Goal: Task Accomplishment & Management: Manage account settings

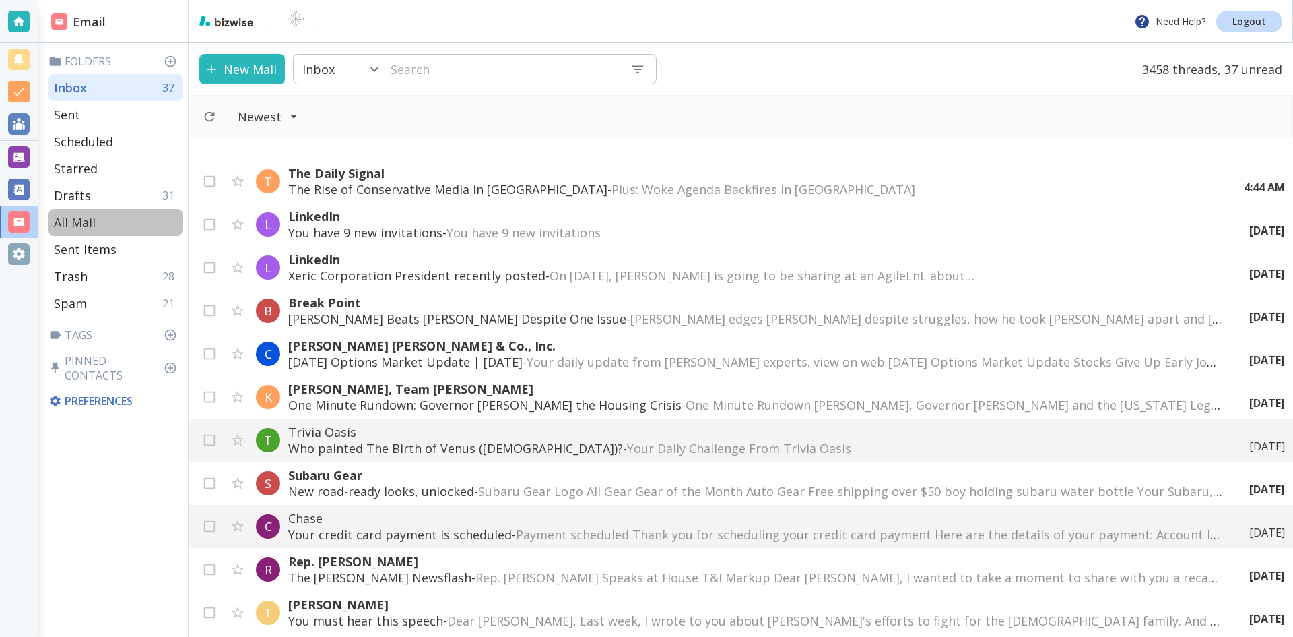
click at [86, 218] on p "All Mail" at bounding box center [75, 222] width 42 height 16
type input "5"
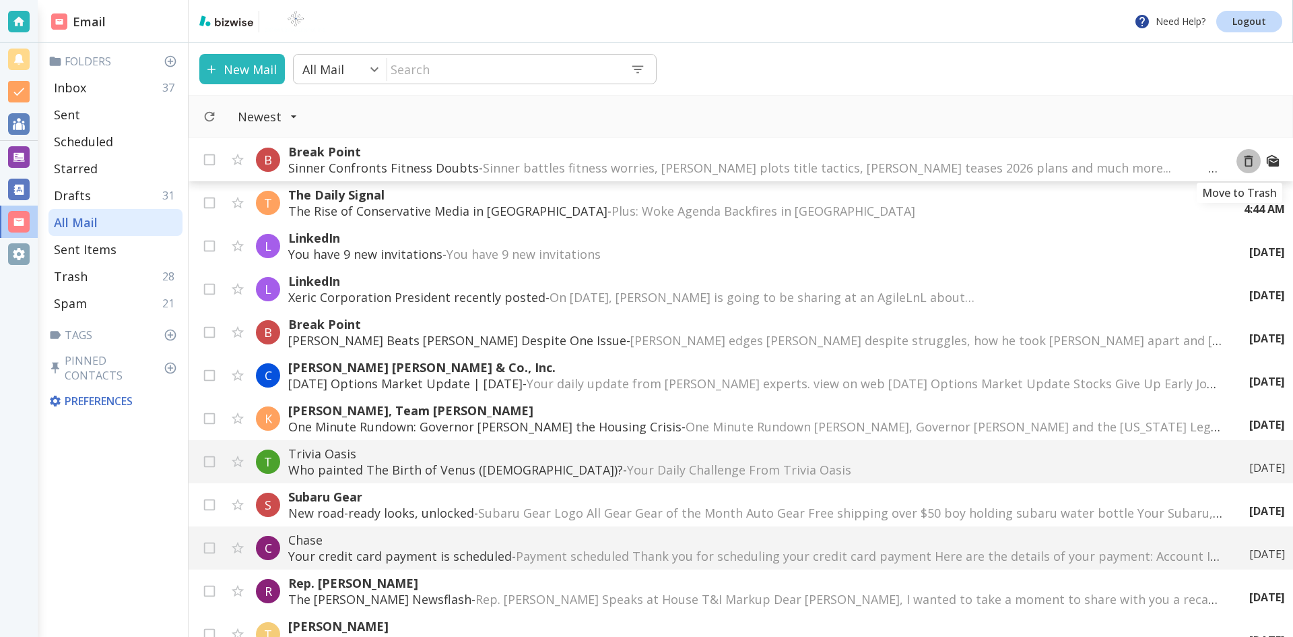
click at [1241, 160] on icon "Move to Trash" at bounding box center [1248, 161] width 15 height 15
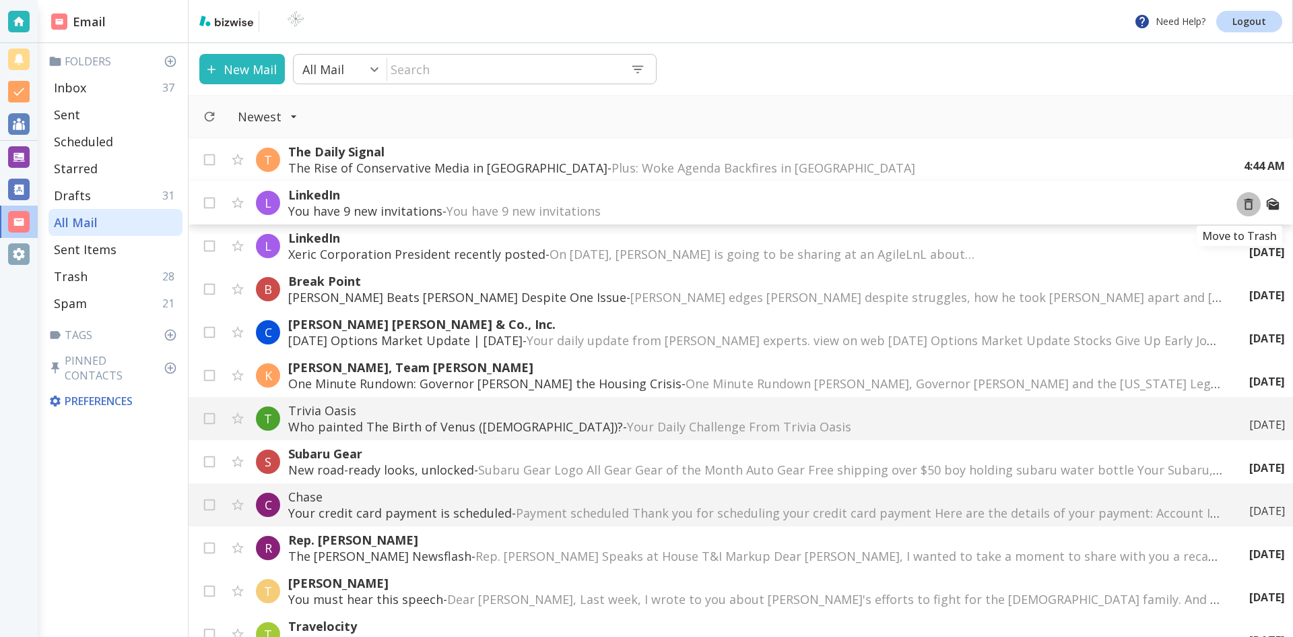
click at [1241, 203] on icon "Move to Trash" at bounding box center [1248, 204] width 15 height 15
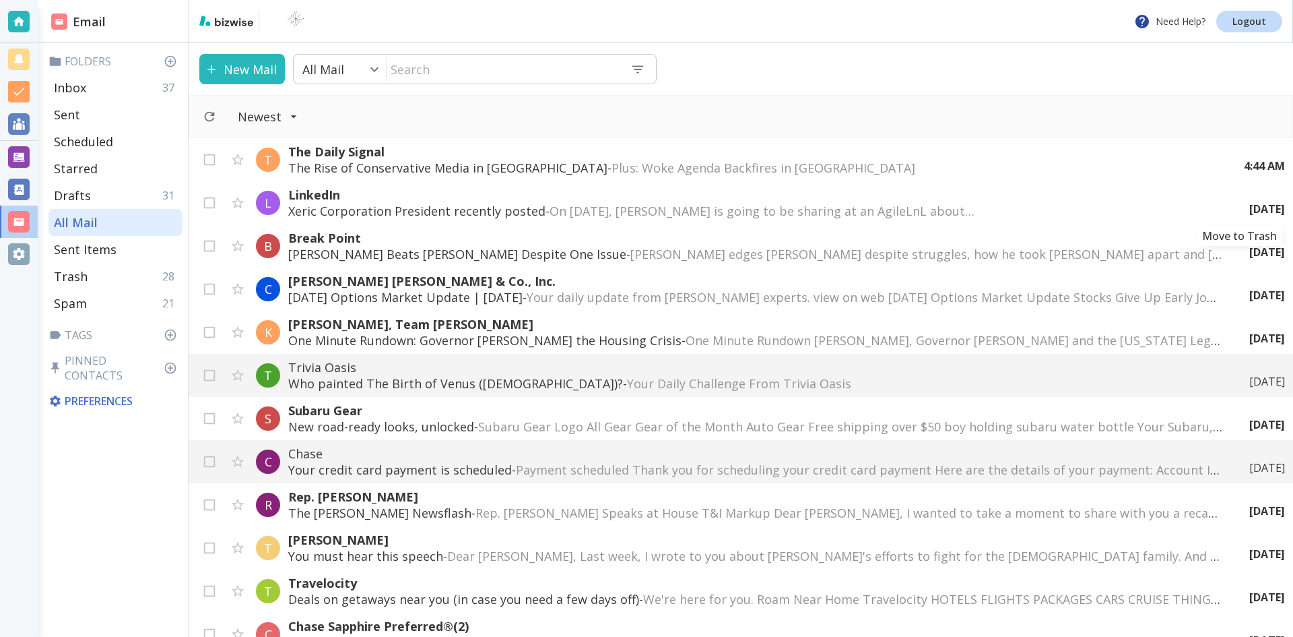
click at [0, 0] on icon "Move to Trash" at bounding box center [0, 0] width 0 height 0
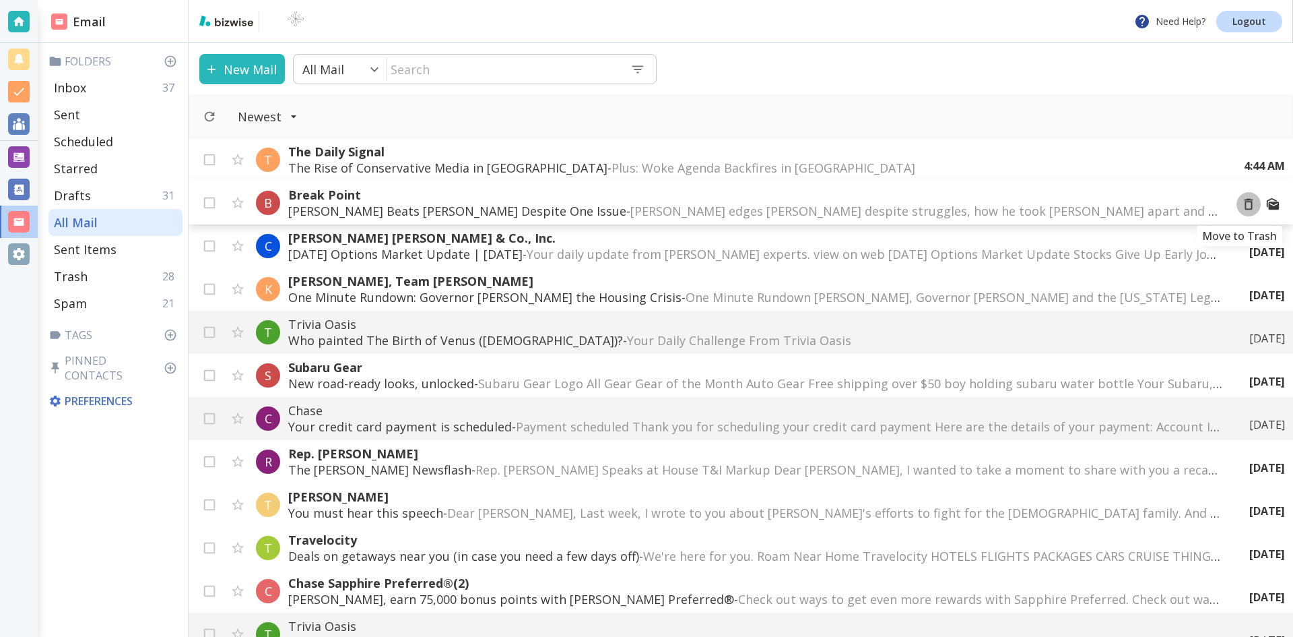
click at [1241, 203] on icon "Move to Trash" at bounding box center [1248, 204] width 15 height 15
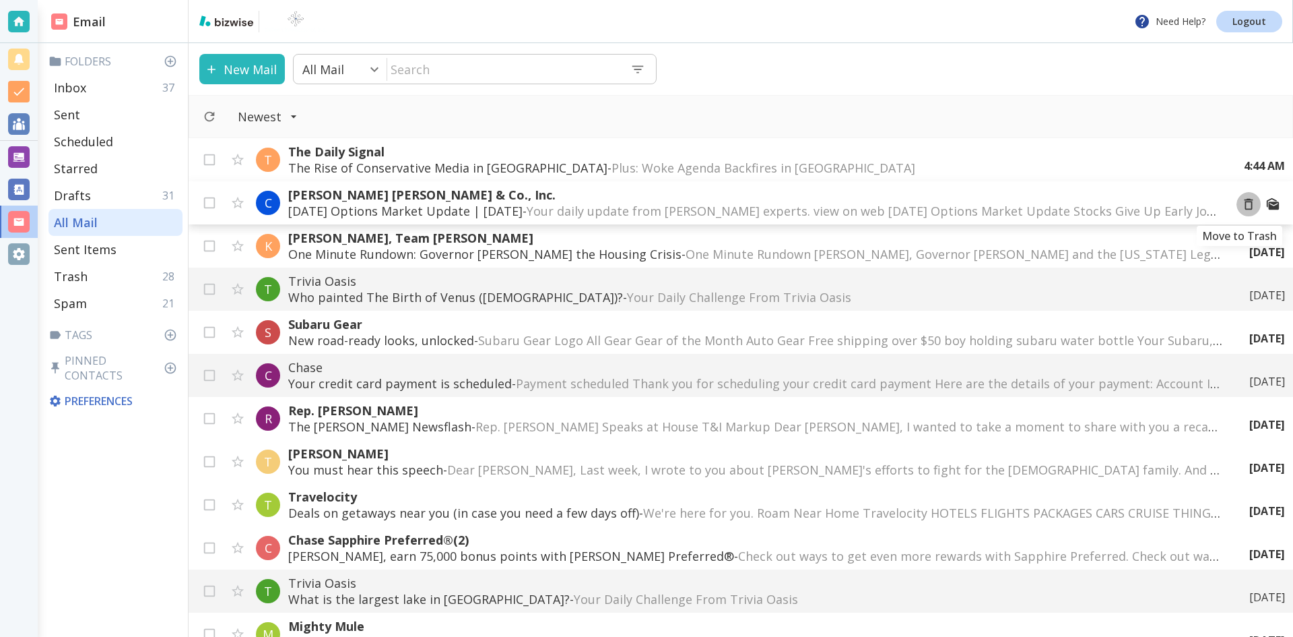
click at [1241, 205] on icon "Move to Trash" at bounding box center [1248, 204] width 15 height 15
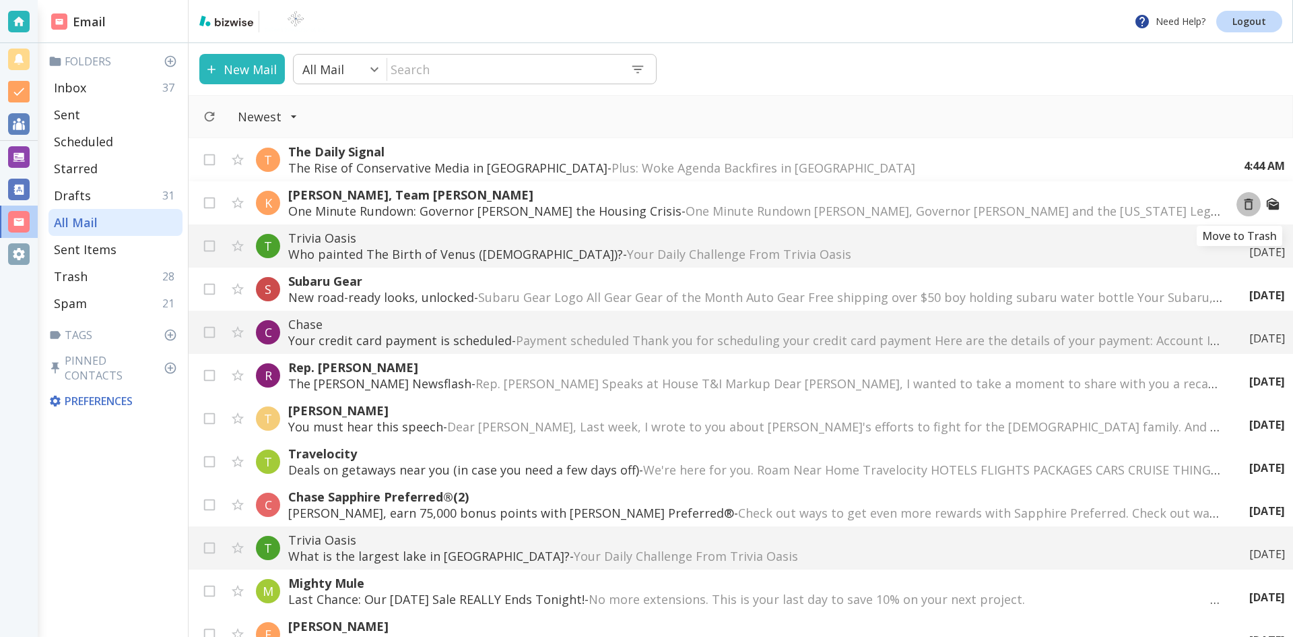
click at [1241, 203] on icon "Move to Trash" at bounding box center [1248, 204] width 15 height 15
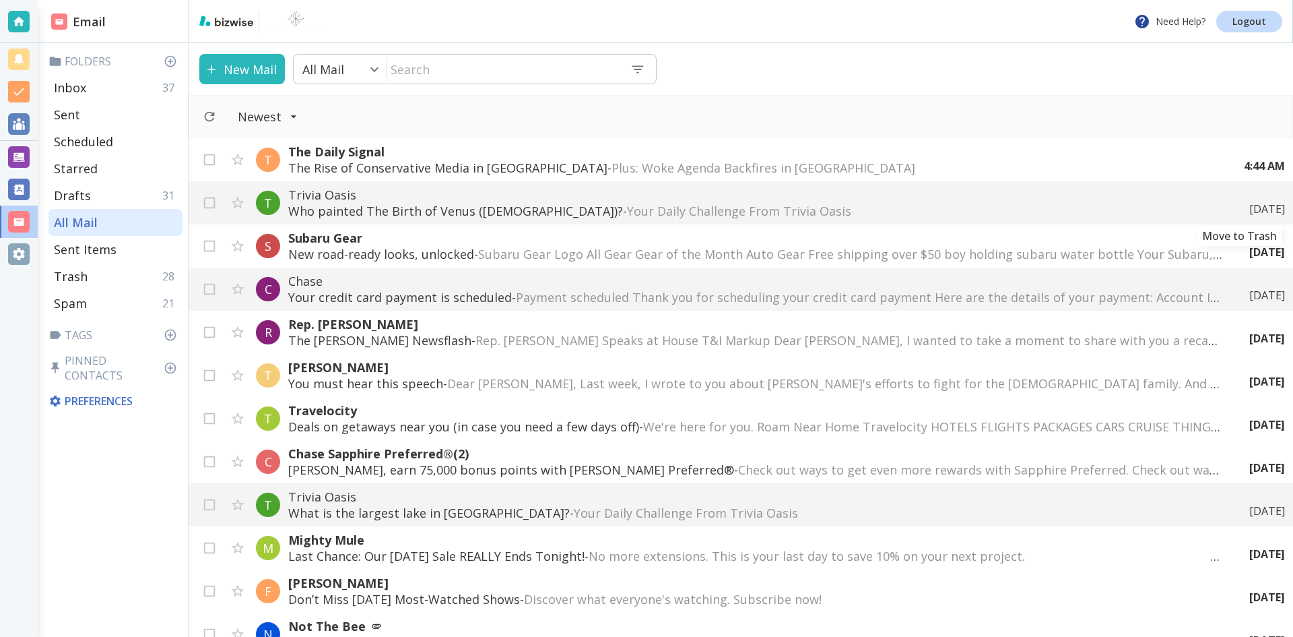
click at [0, 0] on icon "Move to Trash" at bounding box center [0, 0] width 0 height 0
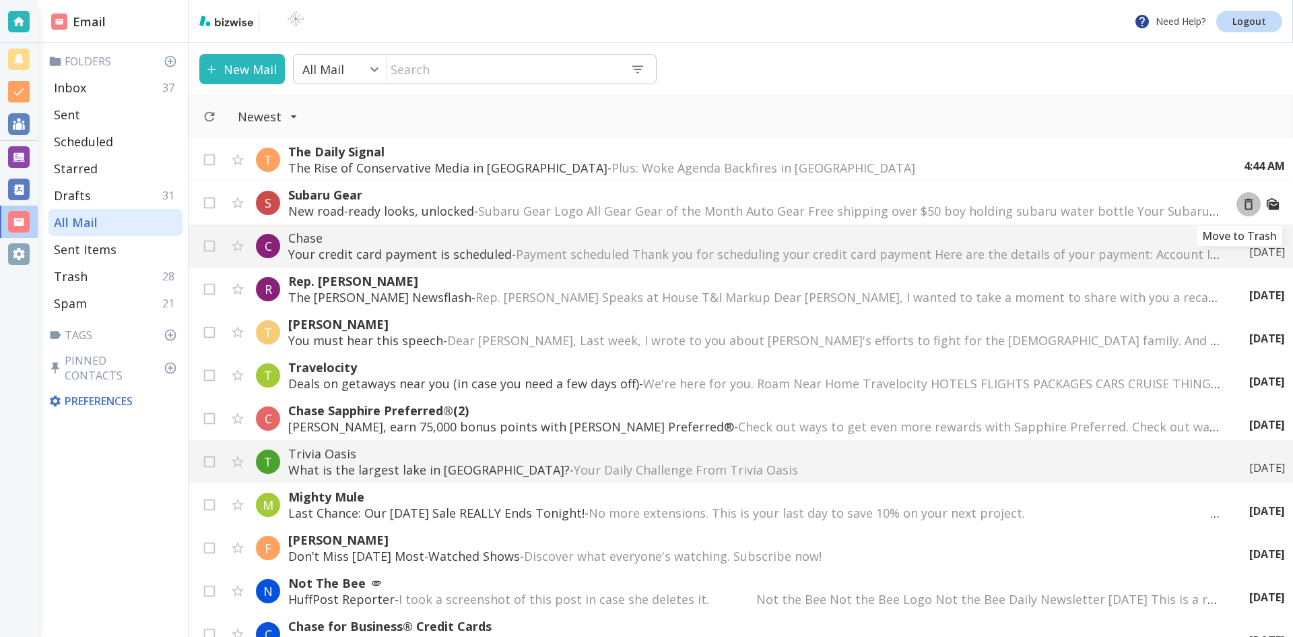
click at [1241, 204] on icon "Move to Trash" at bounding box center [1248, 204] width 15 height 15
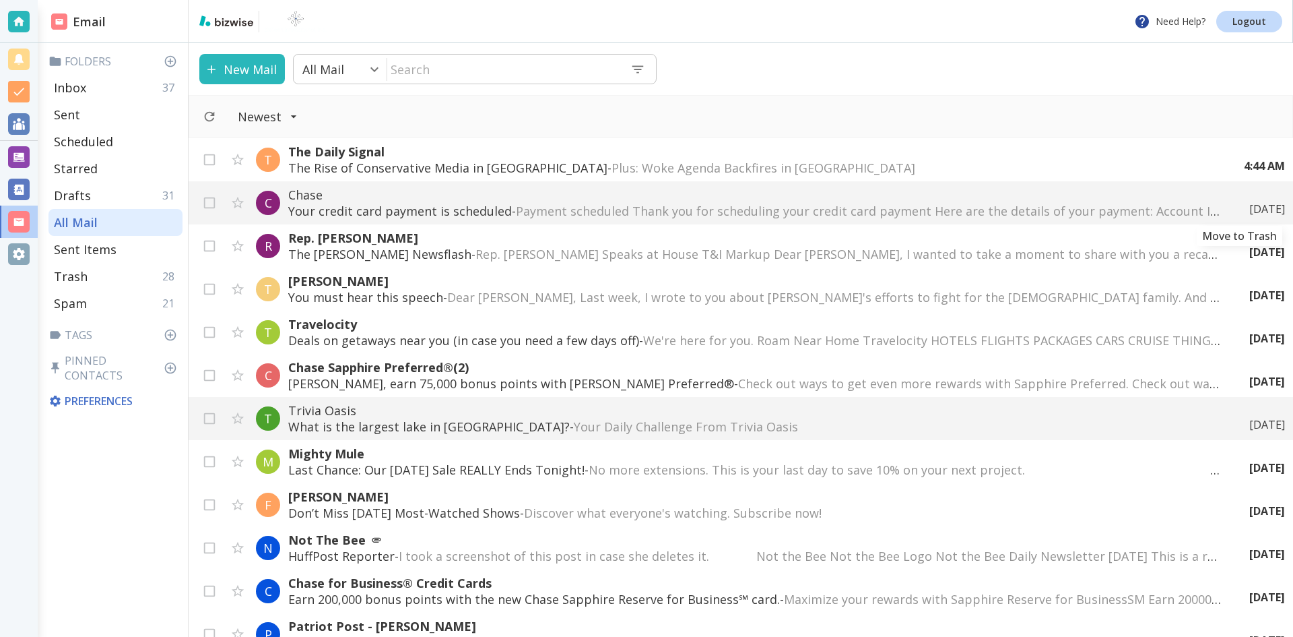
click at [0, 0] on icon "Move to Trash" at bounding box center [0, 0] width 0 height 0
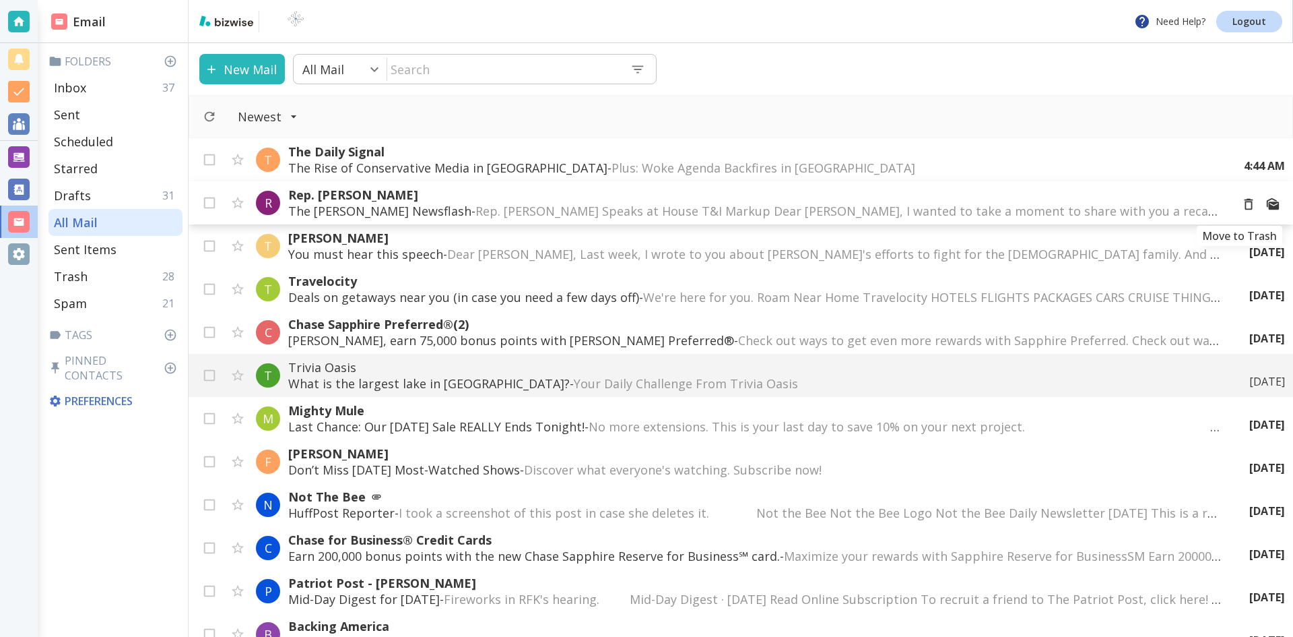
click at [1241, 205] on icon "Move to Trash" at bounding box center [1248, 204] width 15 height 15
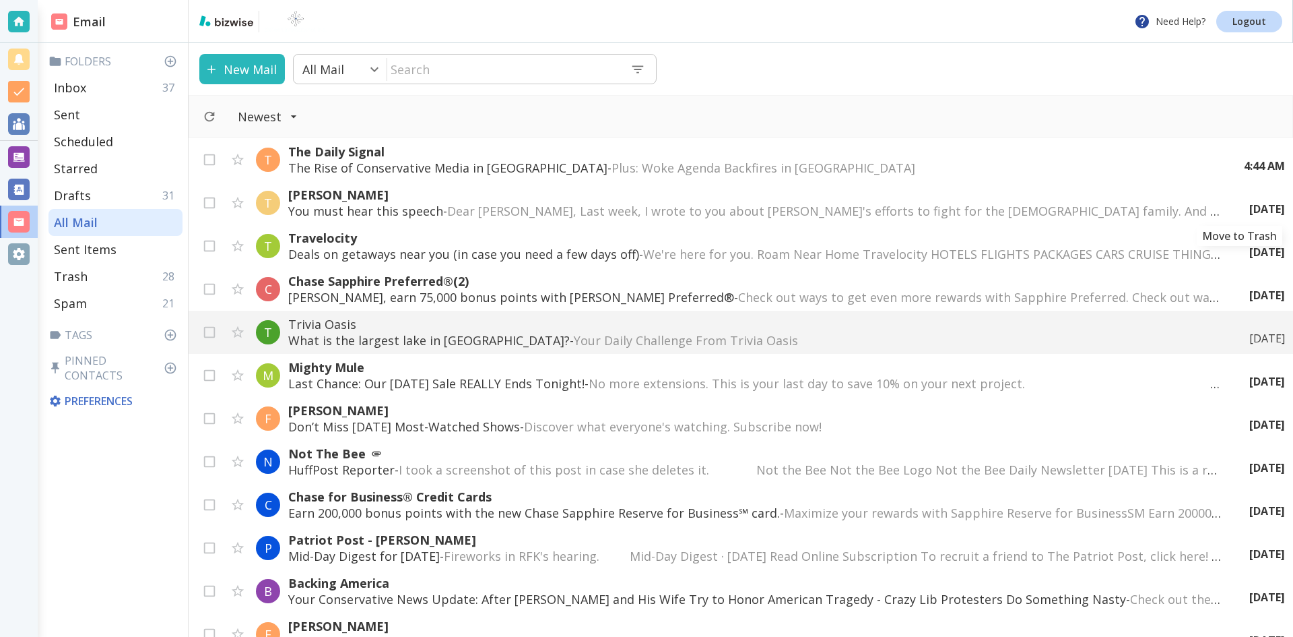
click at [0, 0] on icon "Move to Trash" at bounding box center [0, 0] width 0 height 0
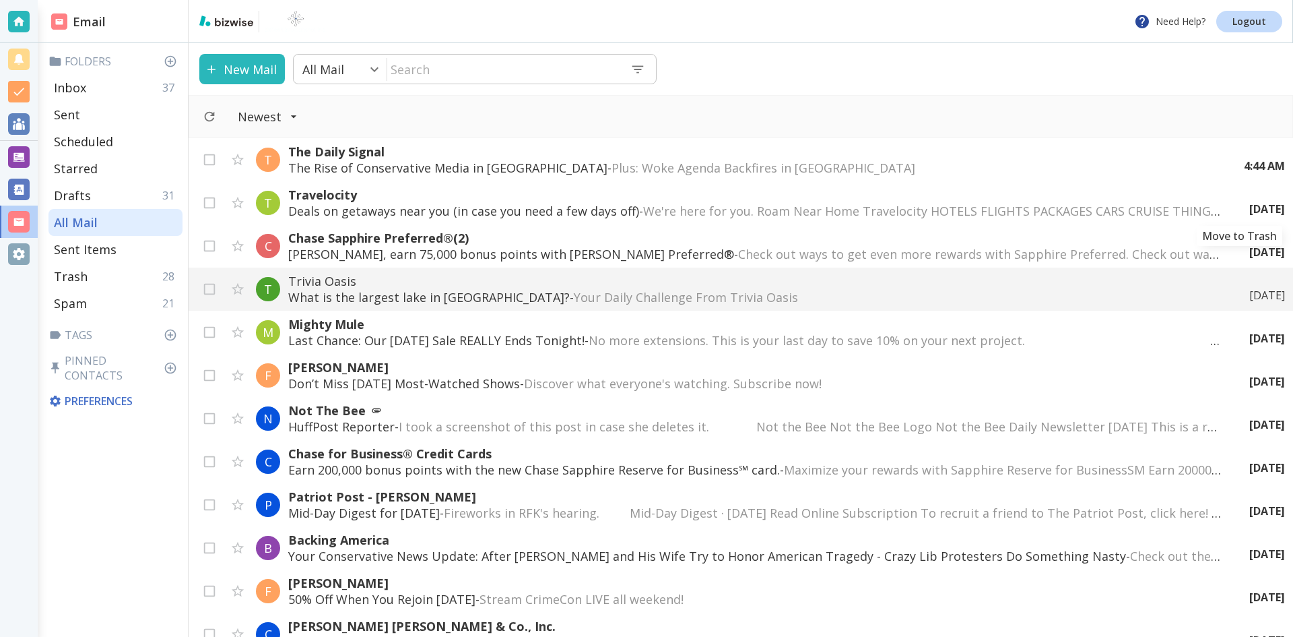
click at [0, 0] on icon "Move to Trash" at bounding box center [0, 0] width 0 height 0
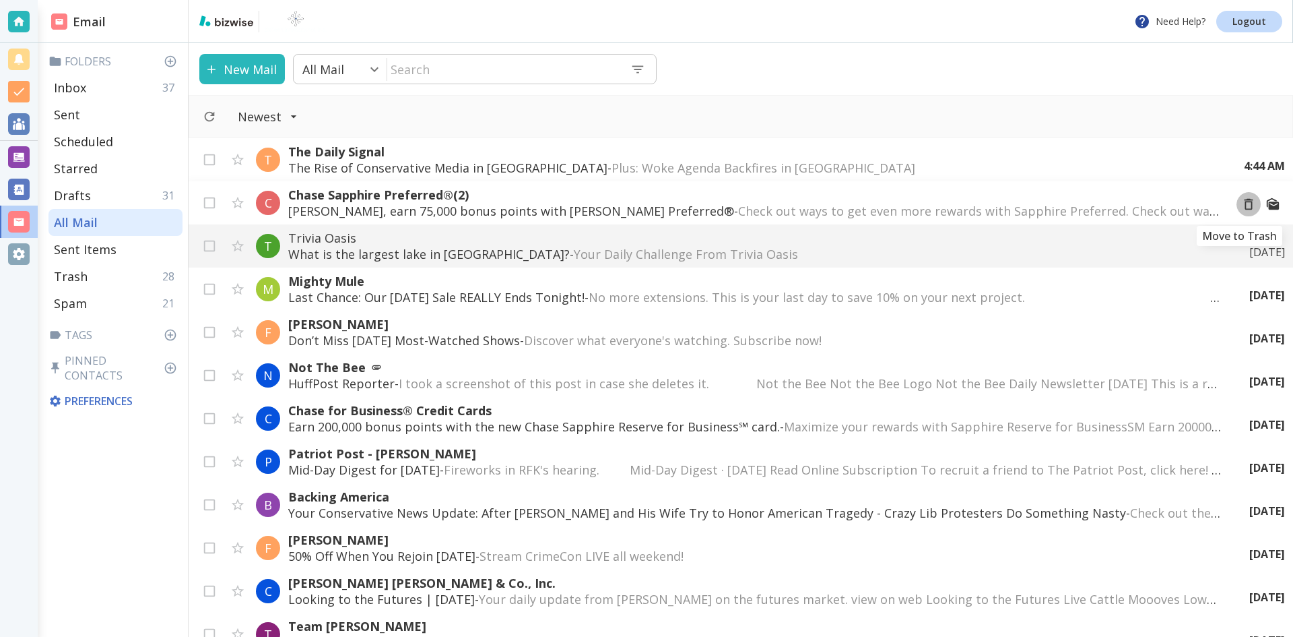
click at [1241, 205] on icon "Move to Trash" at bounding box center [1248, 204] width 15 height 15
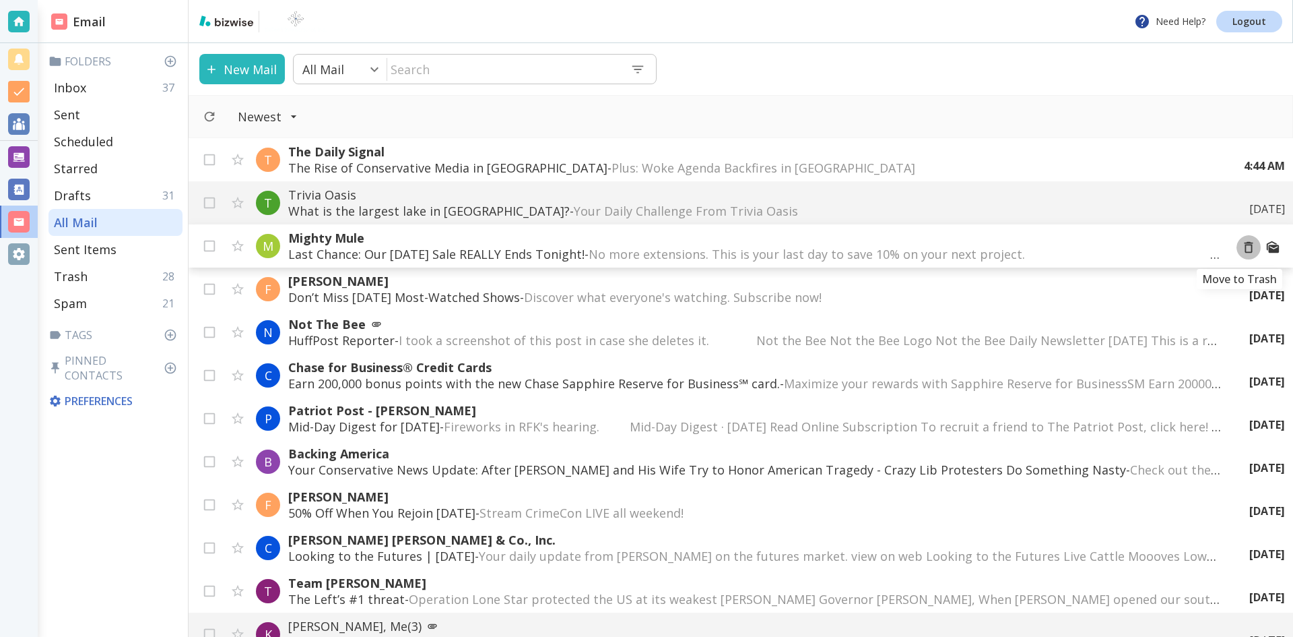
click at [1241, 248] on icon "Move to Trash" at bounding box center [1248, 247] width 15 height 15
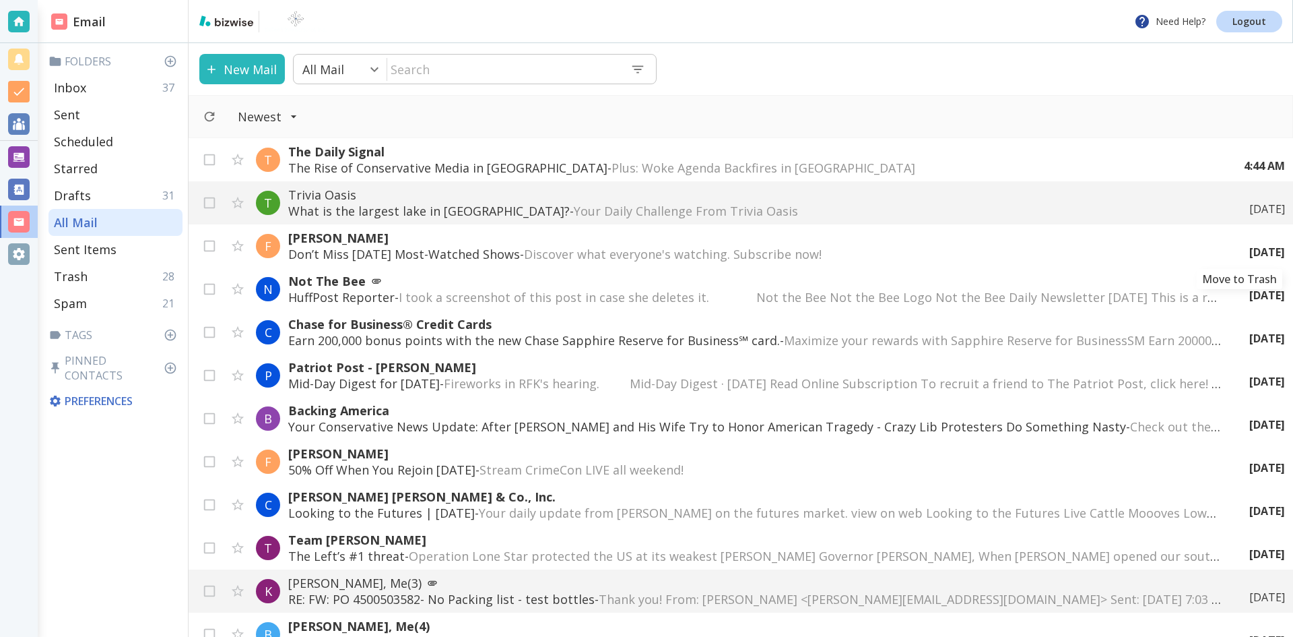
click at [1239, 248] on div "[DATE]" at bounding box center [1262, 252] width 46 height 15
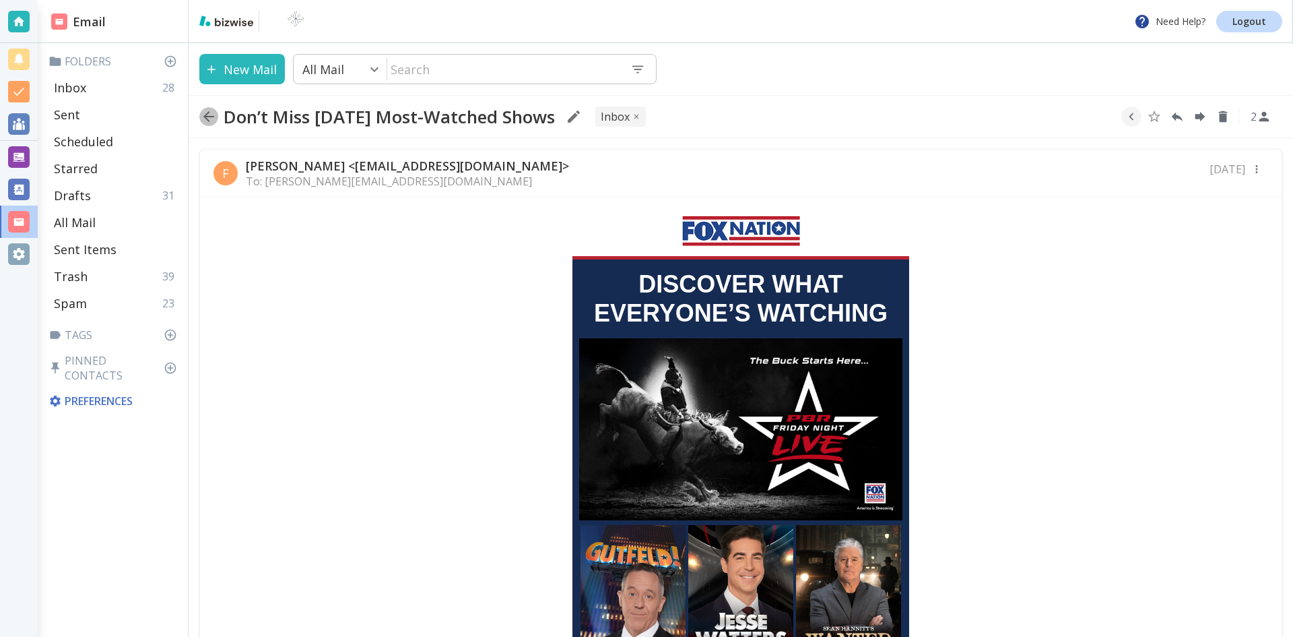
click at [205, 115] on icon "button" at bounding box center [208, 116] width 11 height 11
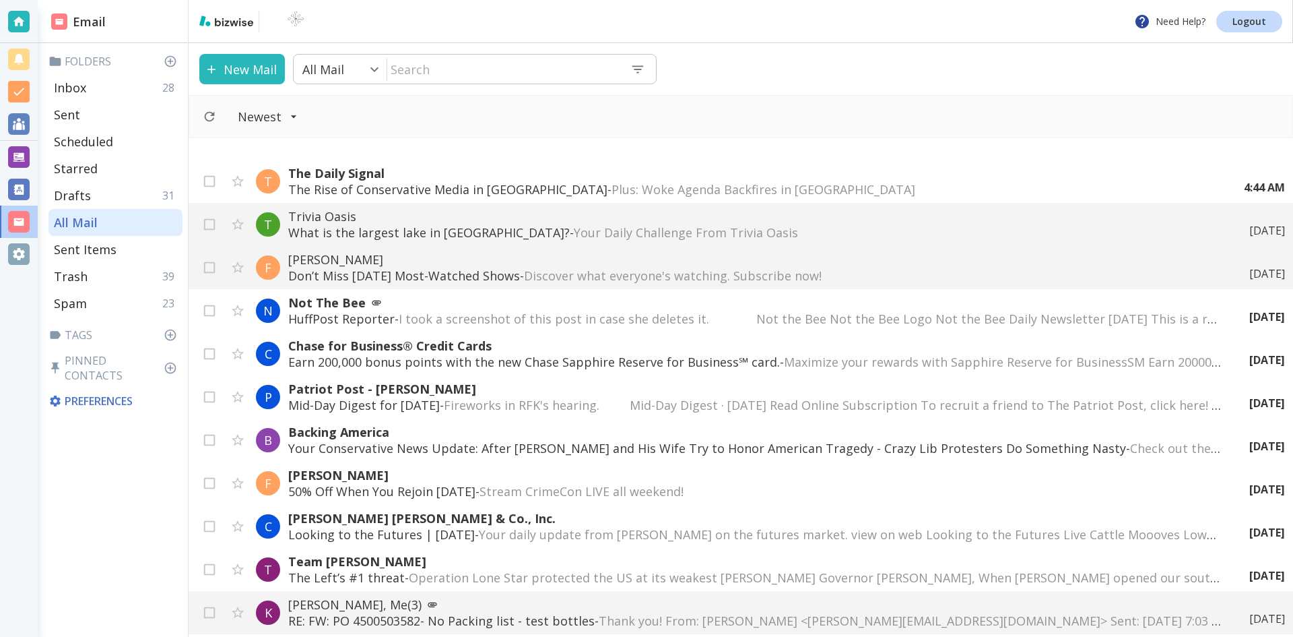
click at [773, 313] on span "I took a screenshot of this post in case she deletes it. ͏‌ ͏‌ ͏‌ ͏‌ ͏‌ ͏‌ ͏‌ ͏…" at bounding box center [848, 319] width 899 height 16
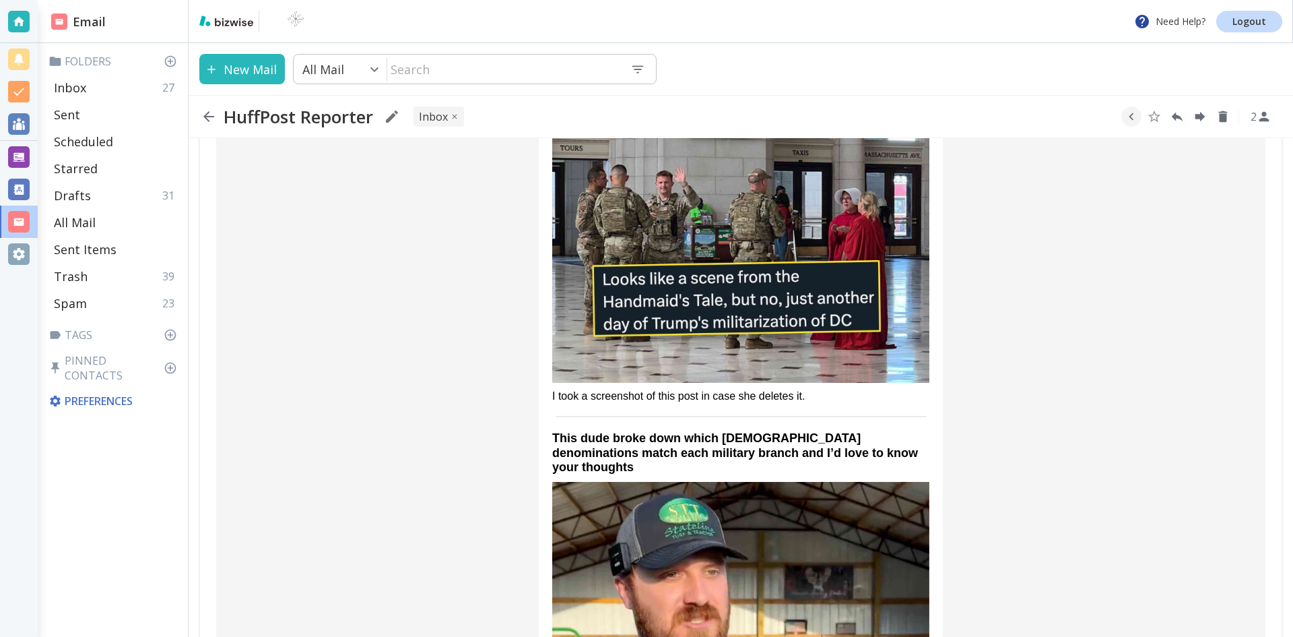
scroll to position [202, 0]
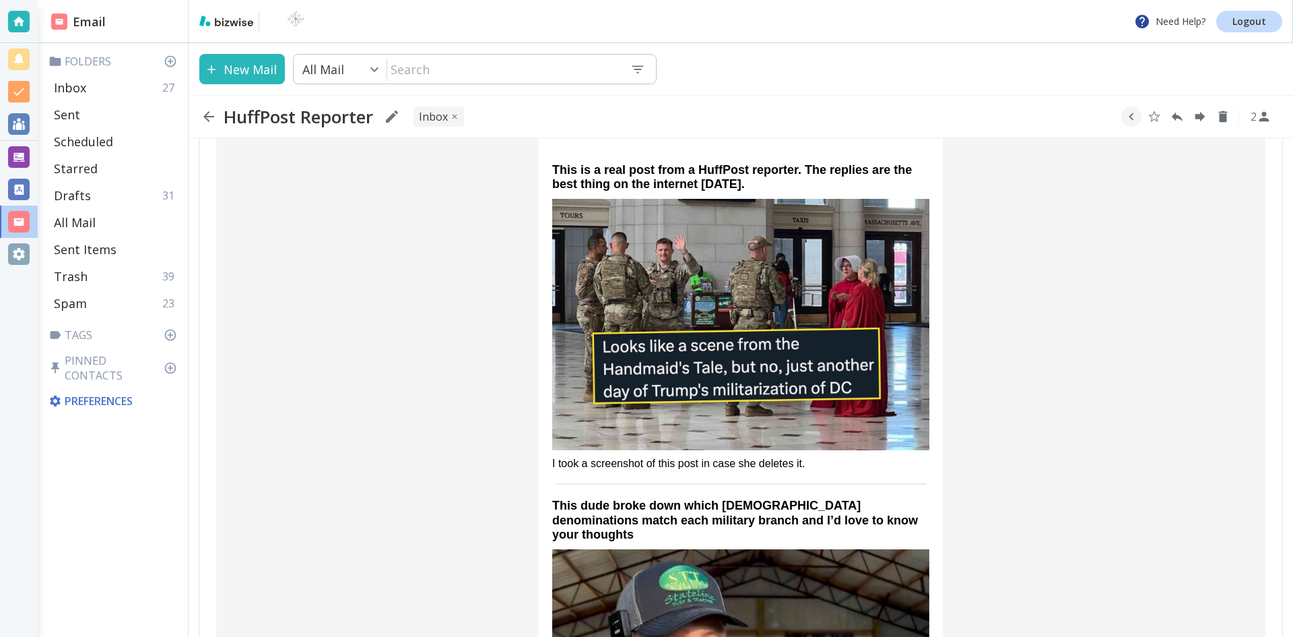
click at [710, 342] on img at bounding box center [740, 324] width 377 height 251
click at [205, 115] on icon "button" at bounding box center [208, 116] width 11 height 11
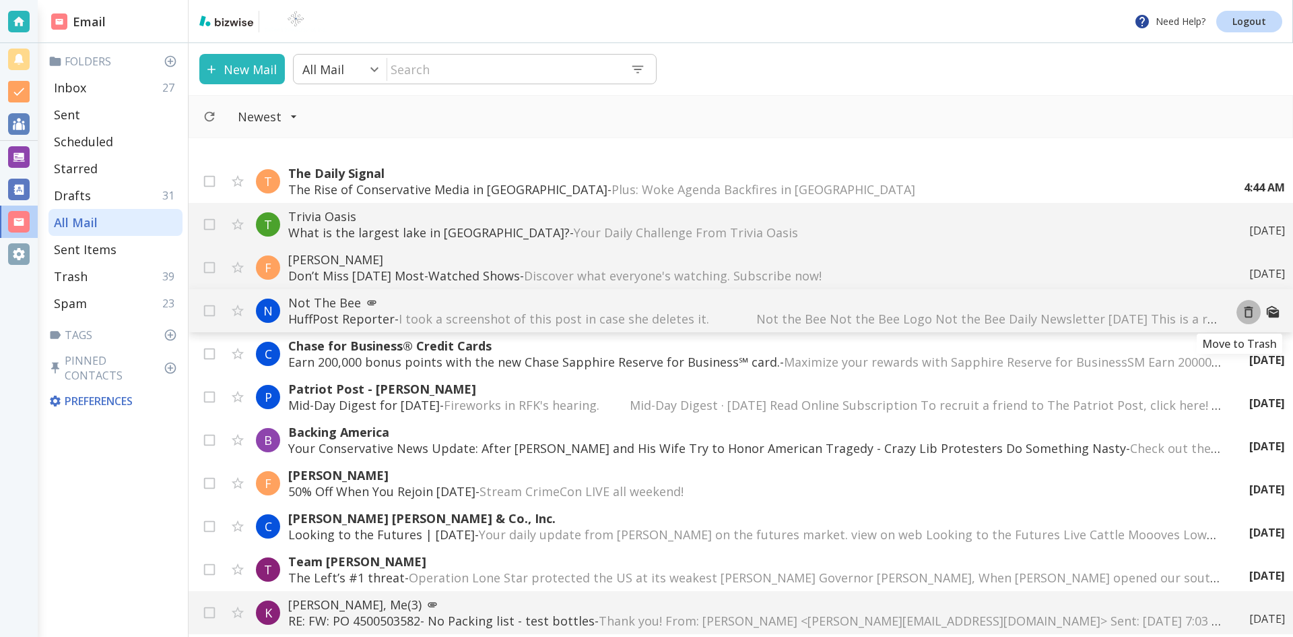
click at [1241, 313] on icon "Move to Trash" at bounding box center [1248, 311] width 15 height 15
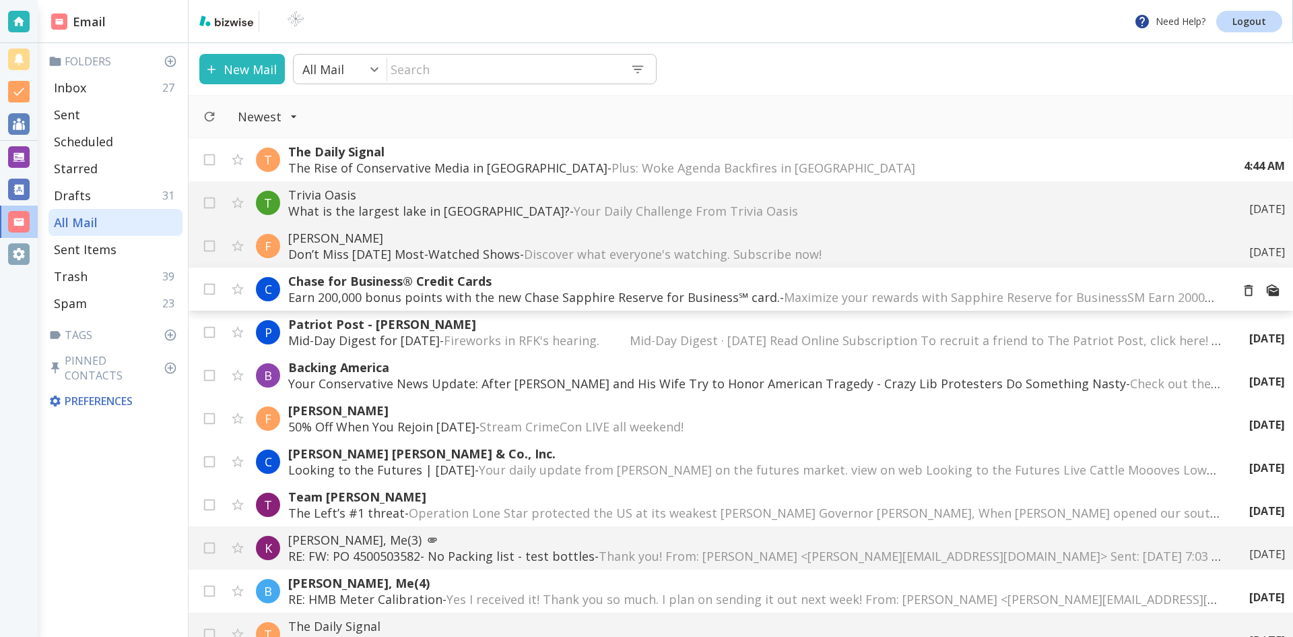
click at [701, 290] on p "Earn 200,000 bonus points with the new Chase Sapphire Reserve for Business℠ car…" at bounding box center [754, 297] width 932 height 16
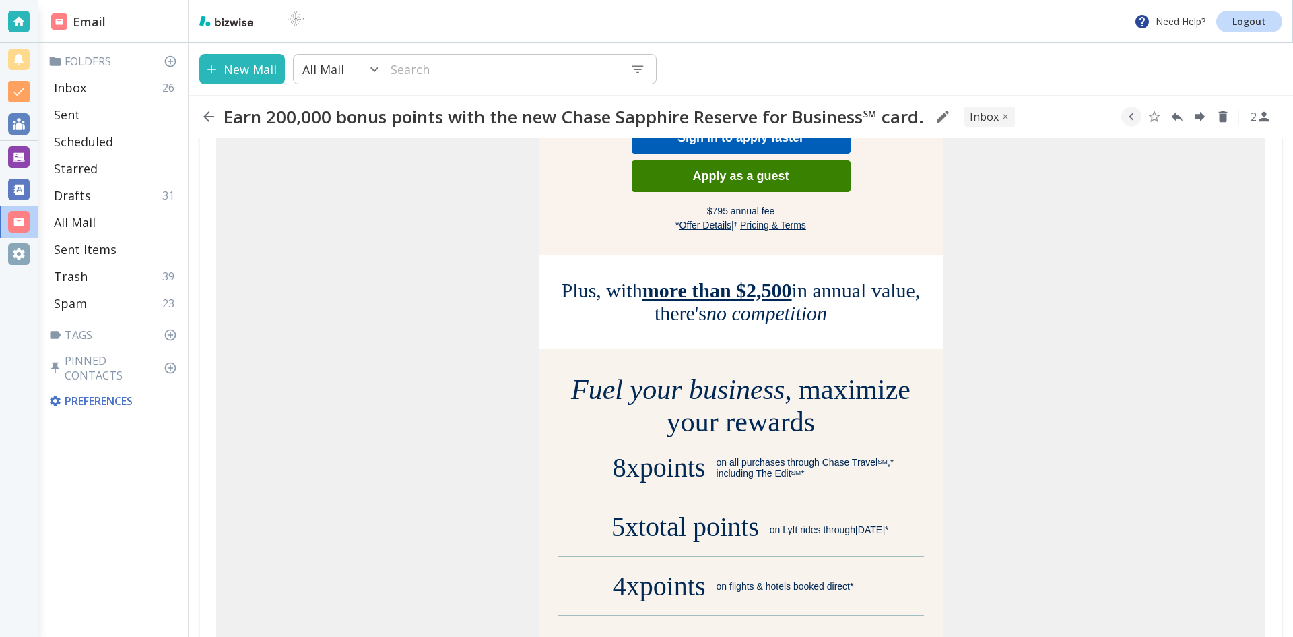
scroll to position [674, 0]
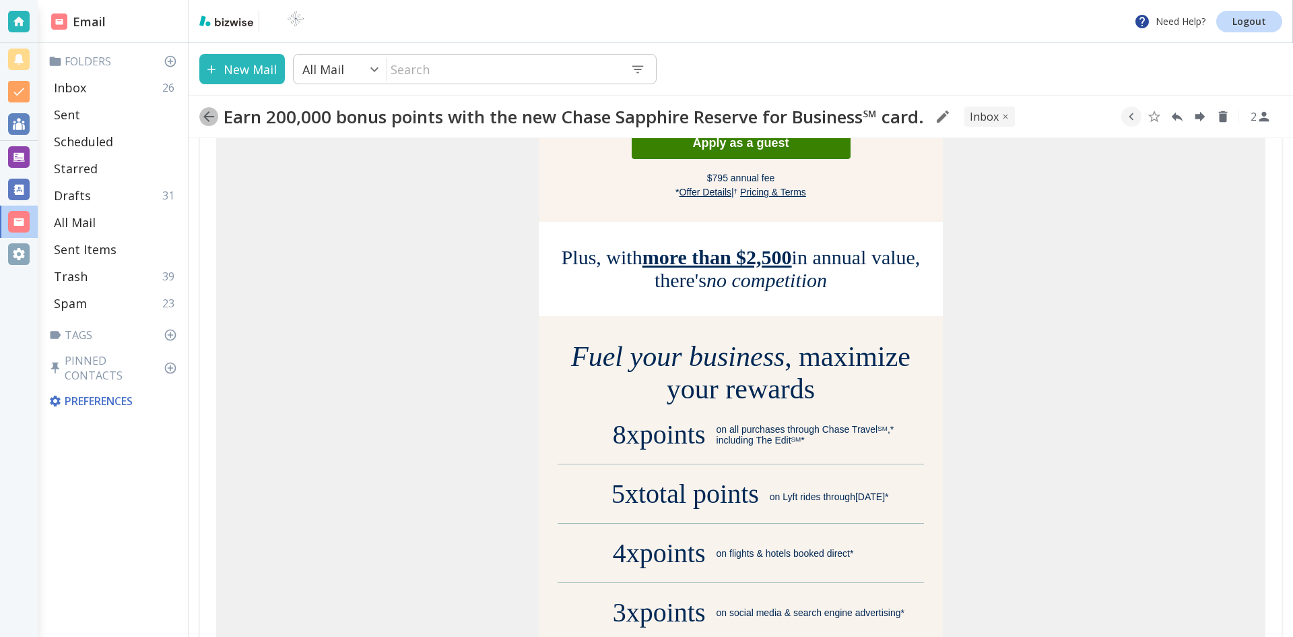
click at [206, 118] on icon "button" at bounding box center [208, 116] width 11 height 11
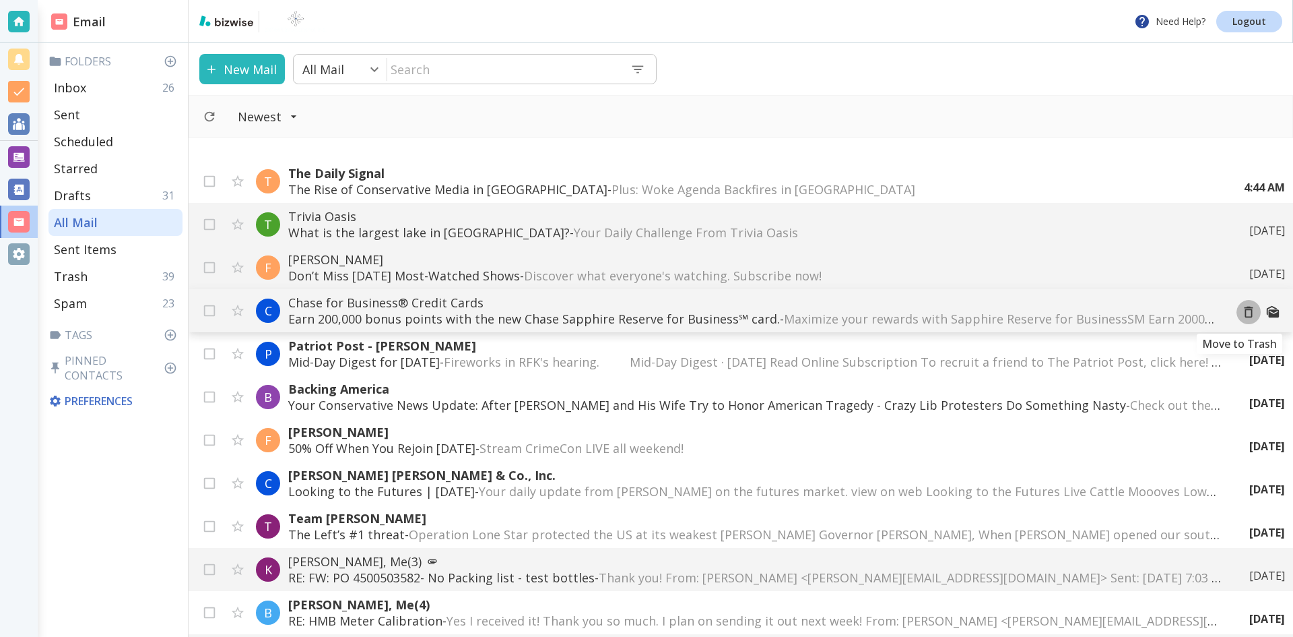
click at [1241, 311] on icon "Move to Trash" at bounding box center [1248, 311] width 15 height 15
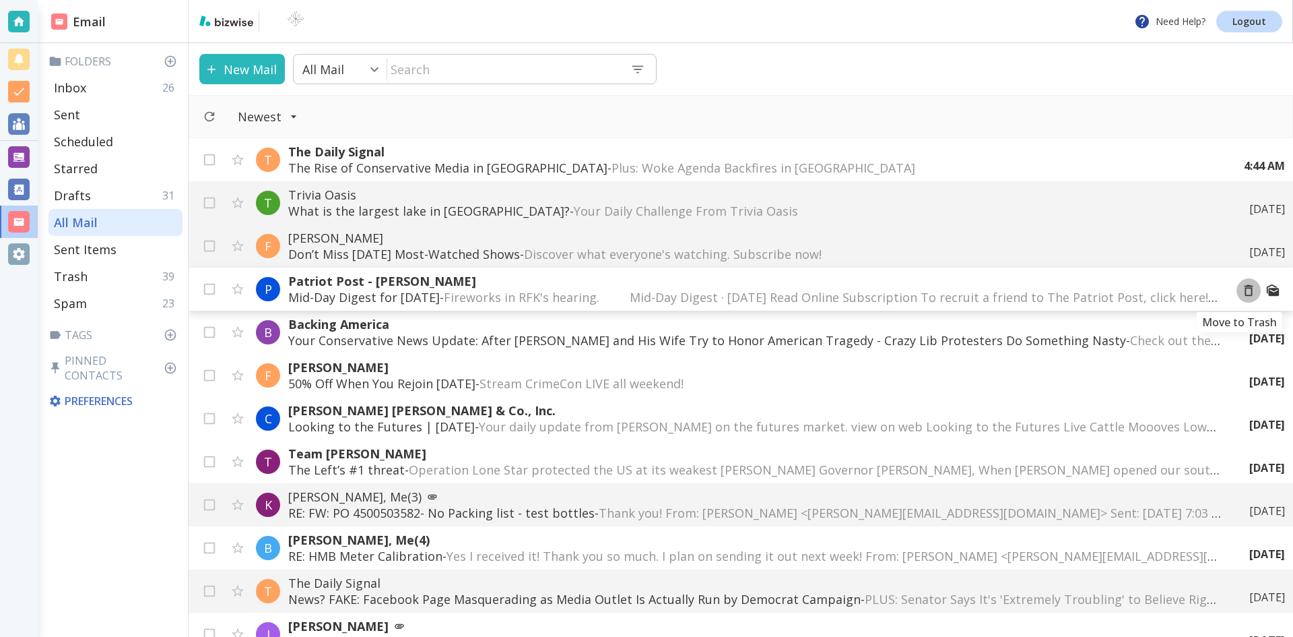
click at [1241, 291] on icon "Move to Trash" at bounding box center [1248, 290] width 15 height 15
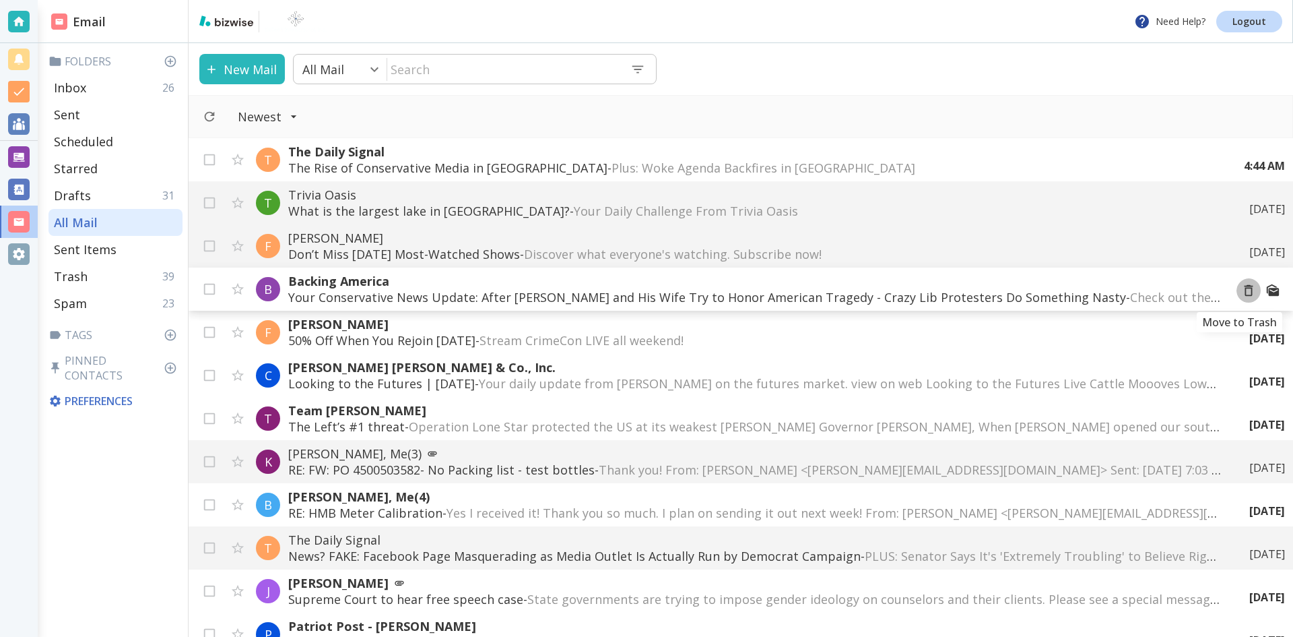
click at [1241, 292] on icon "Move to Trash" at bounding box center [1248, 290] width 15 height 15
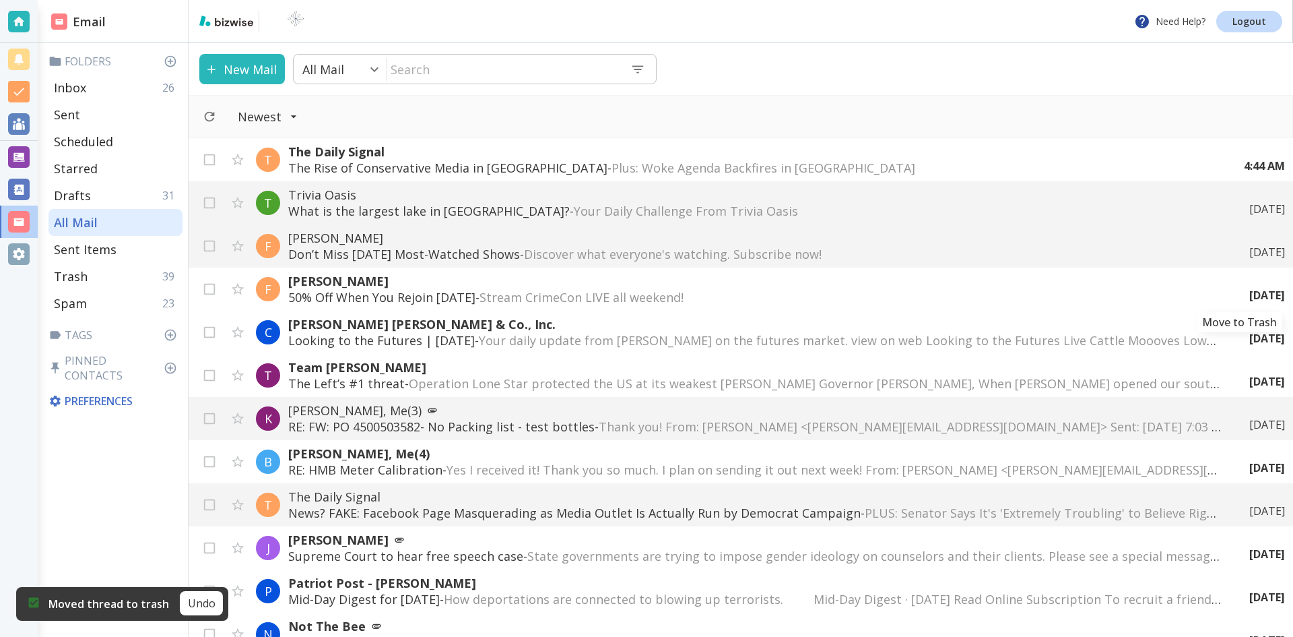
click at [0, 0] on icon "Move to Trash" at bounding box center [0, 0] width 0 height 0
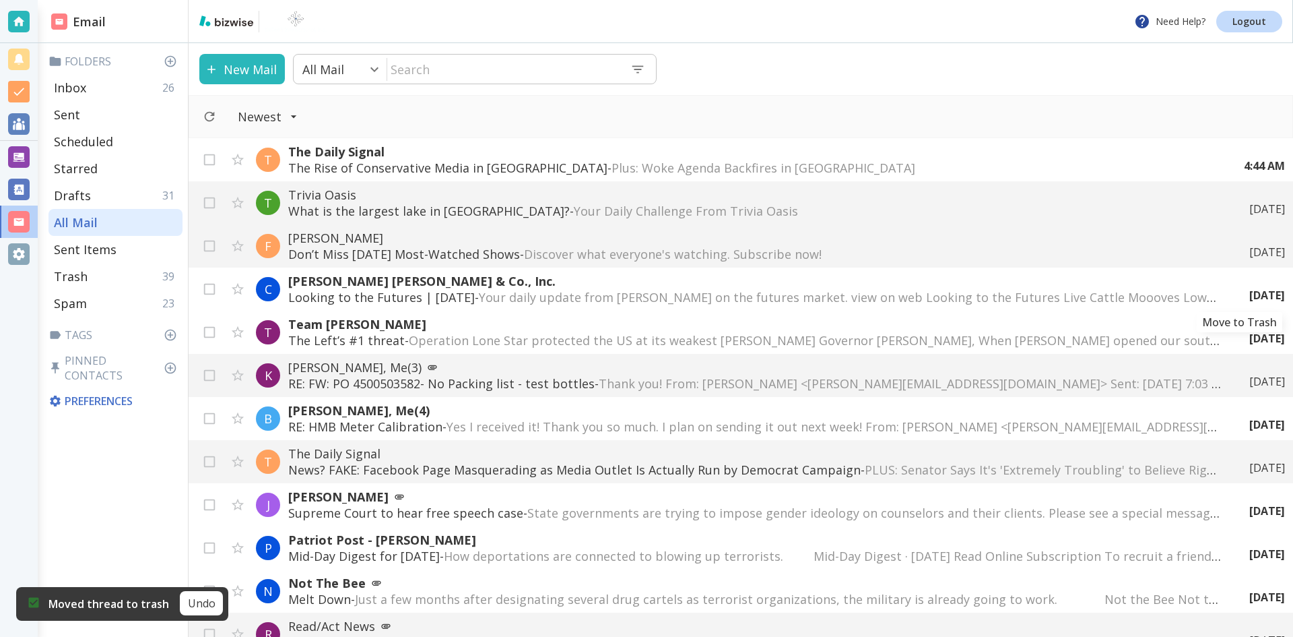
click at [0, 0] on icon "Move to Trash" at bounding box center [0, 0] width 0 height 0
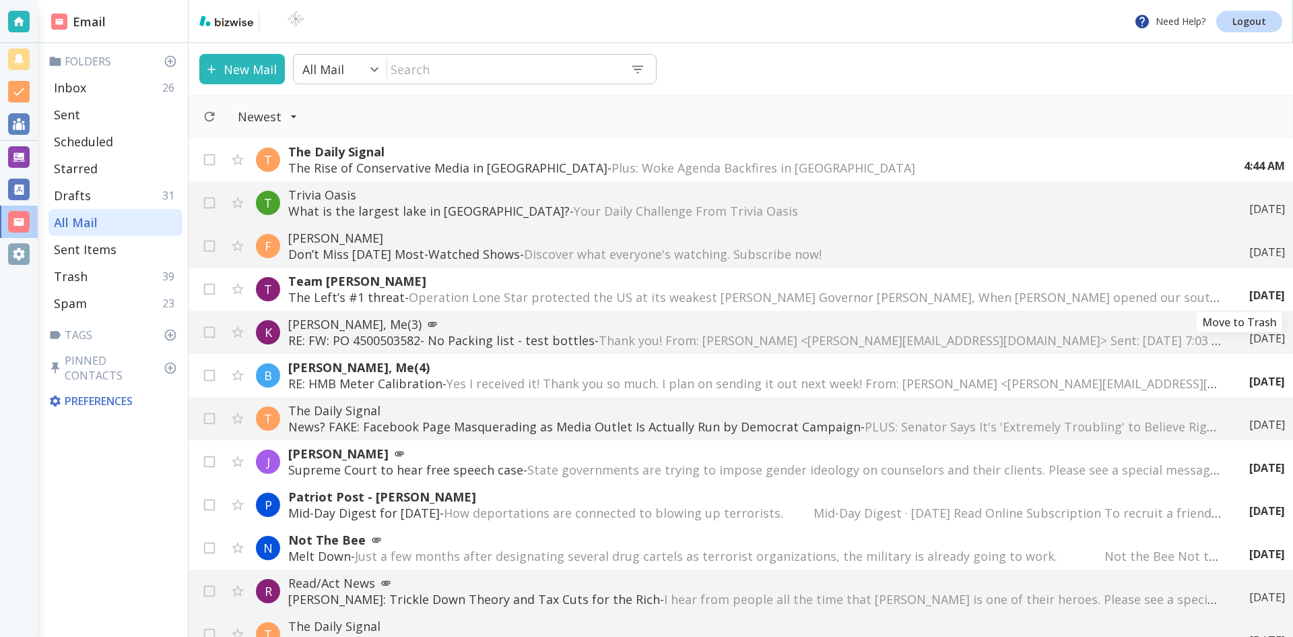
click at [0, 0] on icon "Move to Trash" at bounding box center [0, 0] width 0 height 0
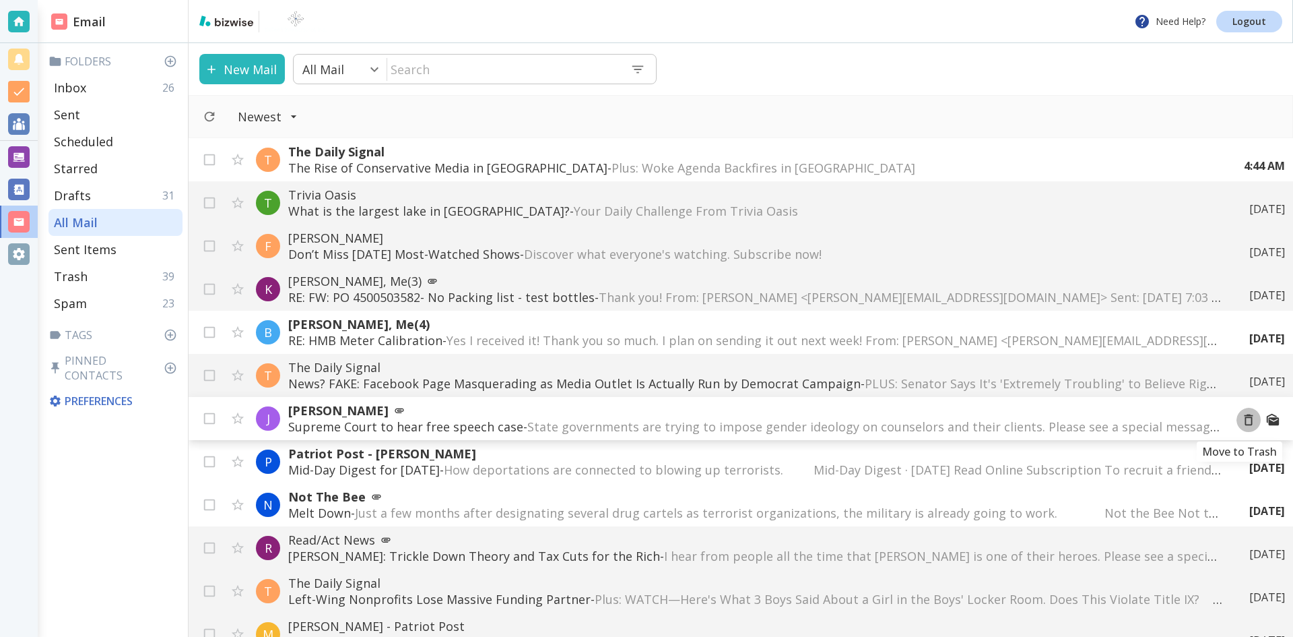
click at [1241, 420] on icon "Move to Trash" at bounding box center [1248, 419] width 15 height 15
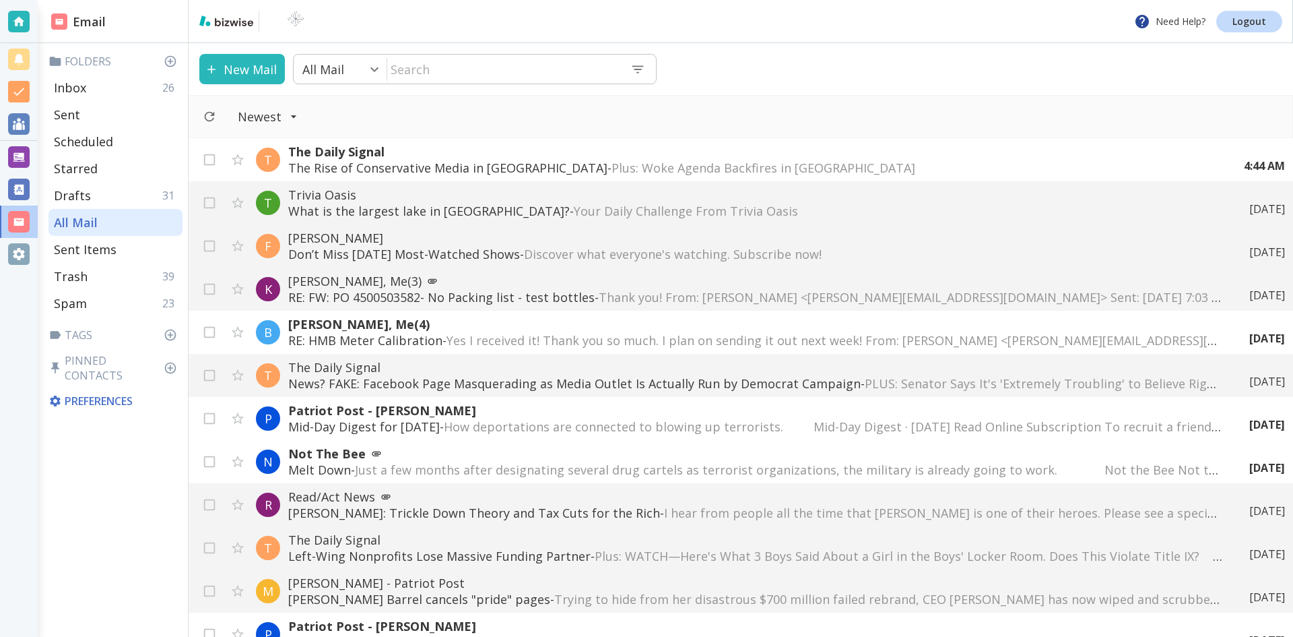
scroll to position [67, 0]
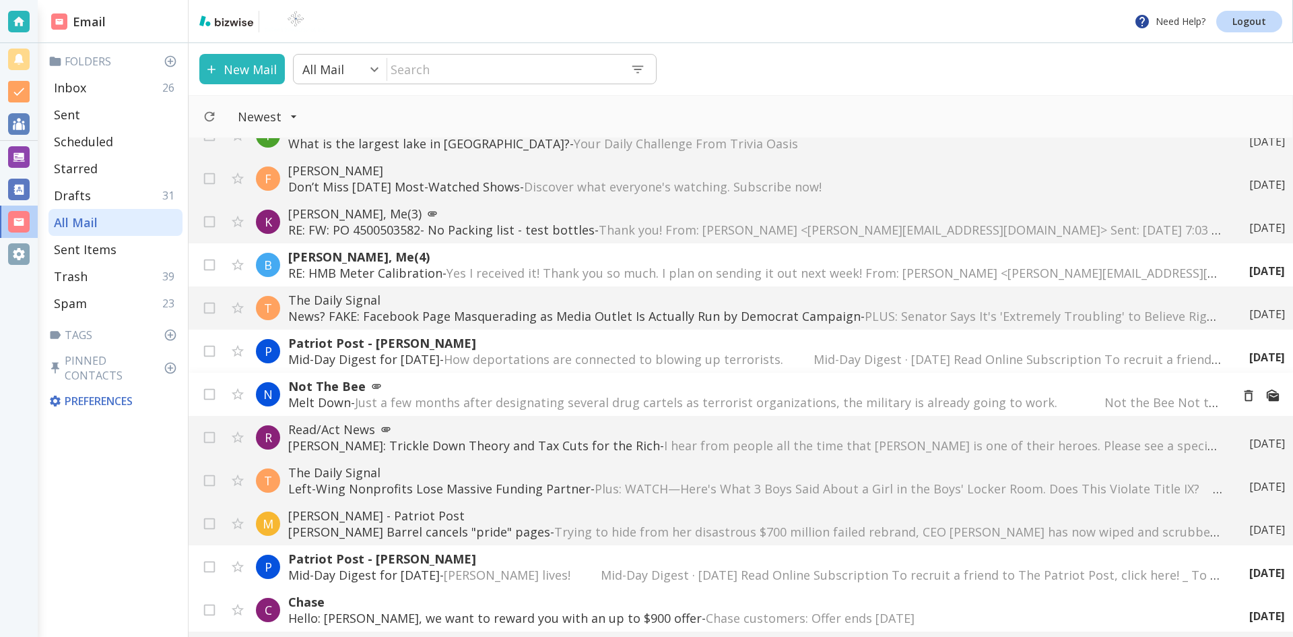
click at [566, 401] on span "Just a few months after designating several drug cartels as terrorist organizat…" at bounding box center [842, 402] width 974 height 16
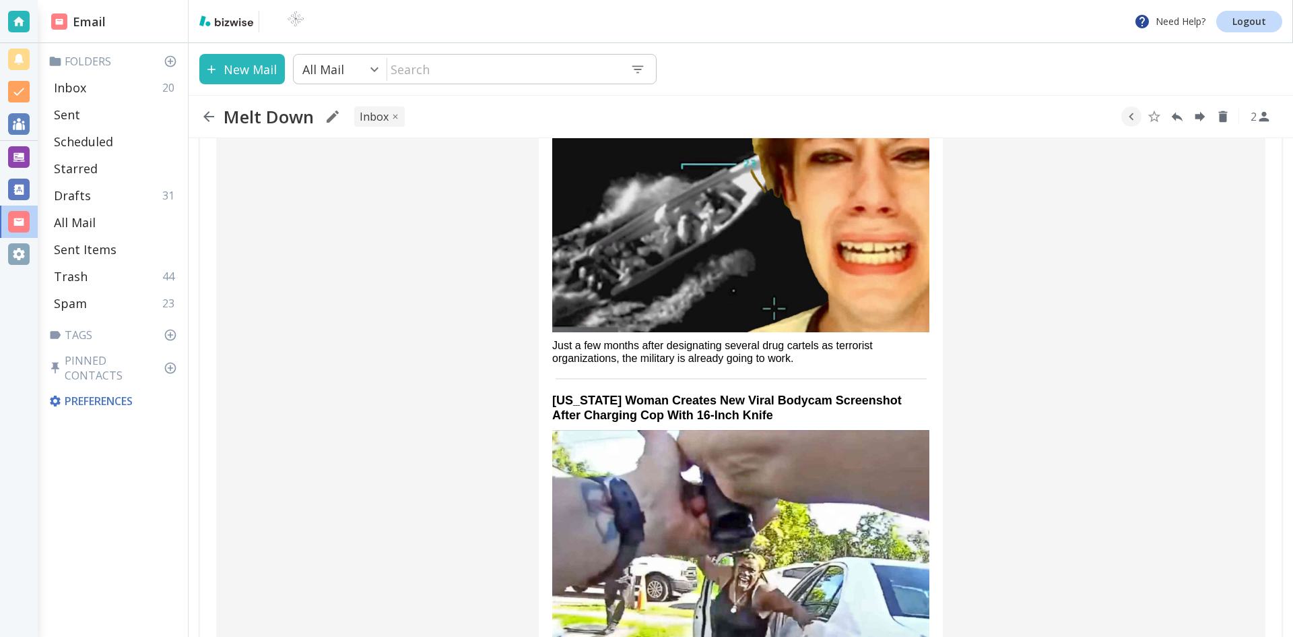
scroll to position [337, 0]
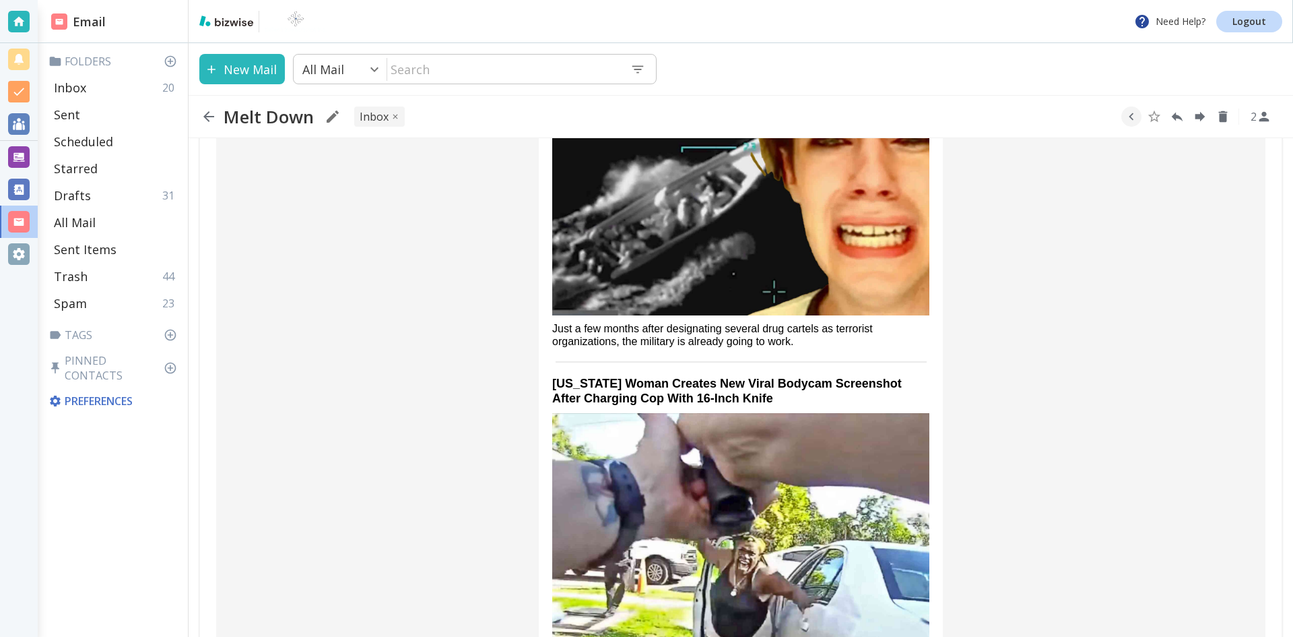
click at [724, 247] on img at bounding box center [740, 189] width 377 height 251
click at [207, 114] on icon "button" at bounding box center [208, 116] width 11 height 11
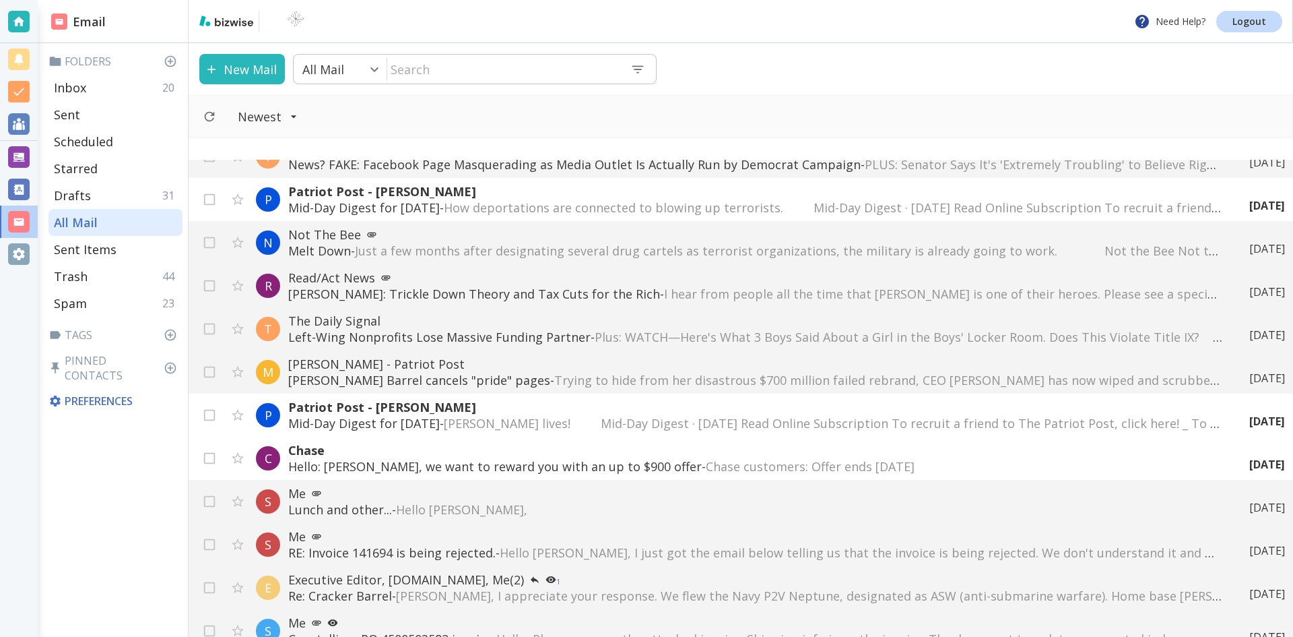
scroll to position [269, 0]
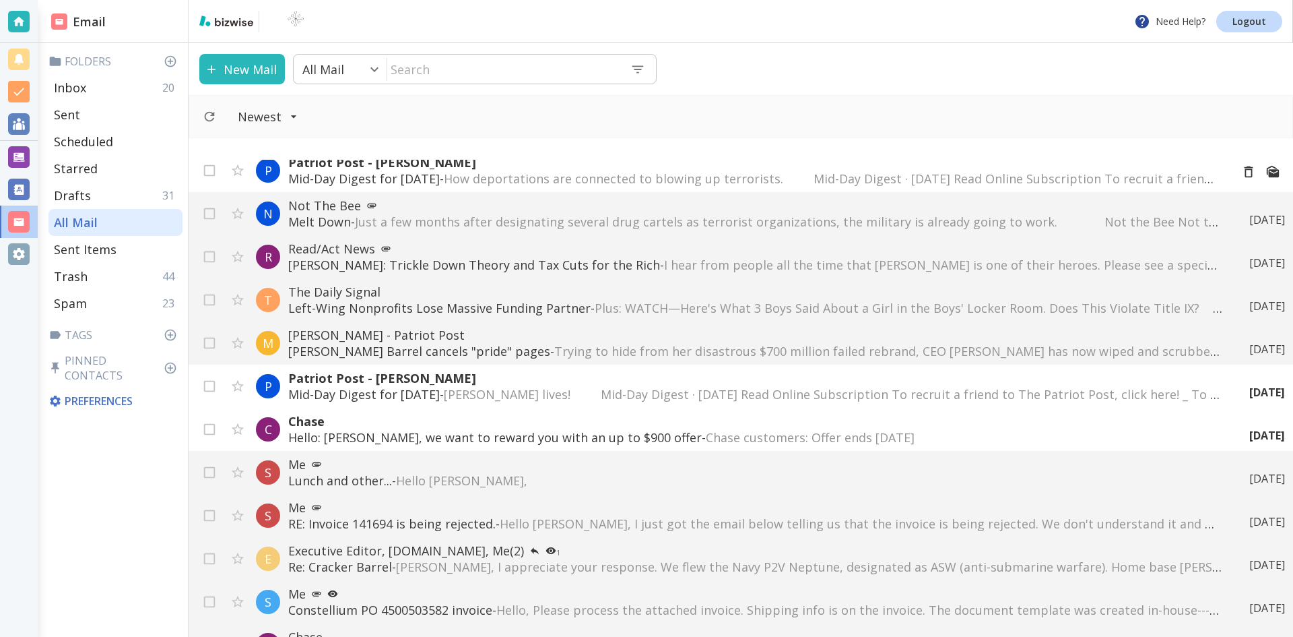
click at [725, 176] on span "How deportations are connected to blowing up terrorists. ͏ ͏ ͏ ͏ ͏ ͏ ͏ ͏ Mid-Da…" at bounding box center [957, 178] width 1027 height 16
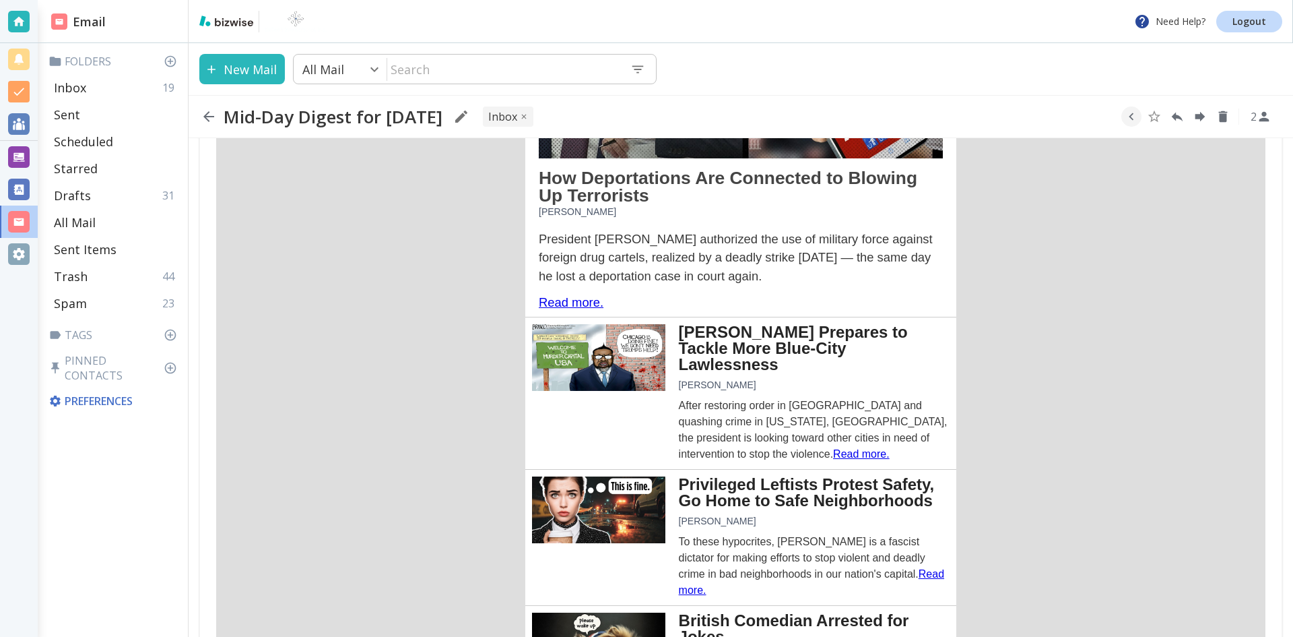
scroll to position [674, 0]
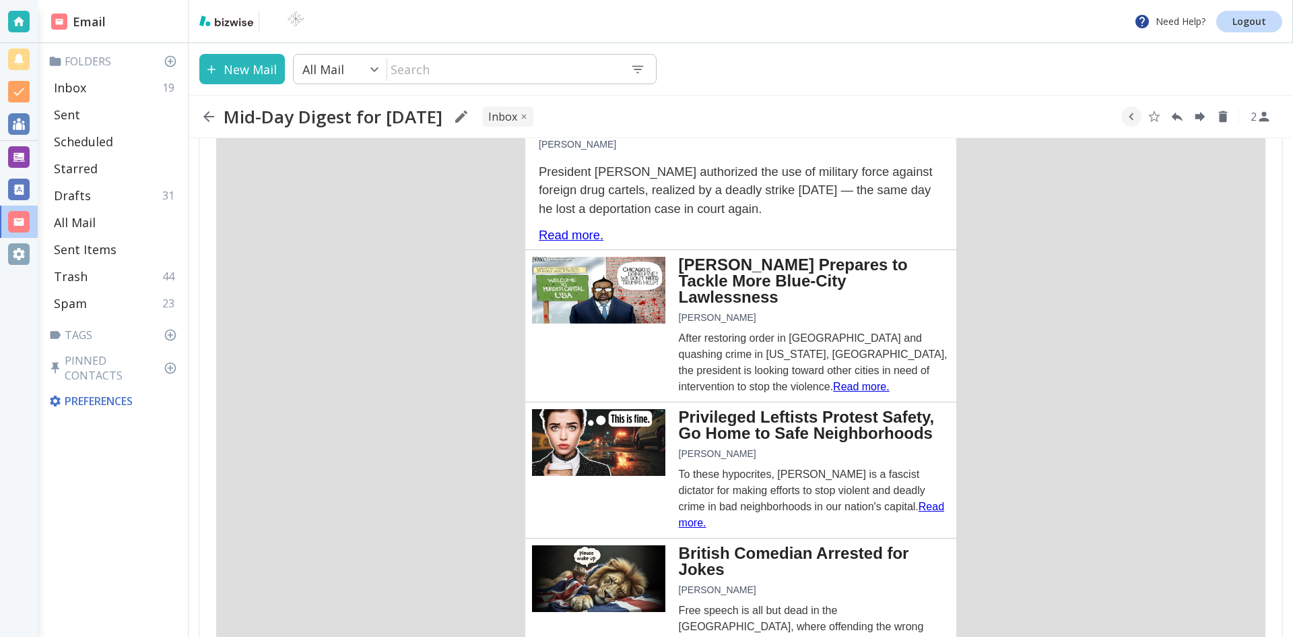
click at [626, 273] on img at bounding box center [598, 290] width 133 height 67
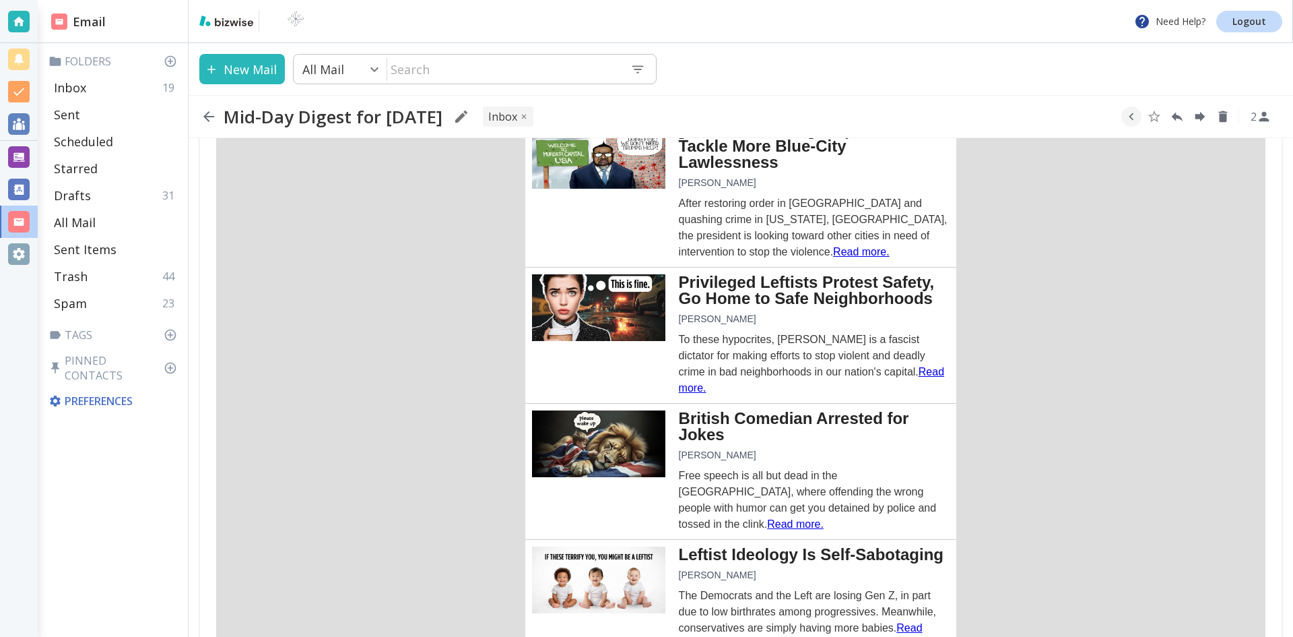
scroll to position [876, 0]
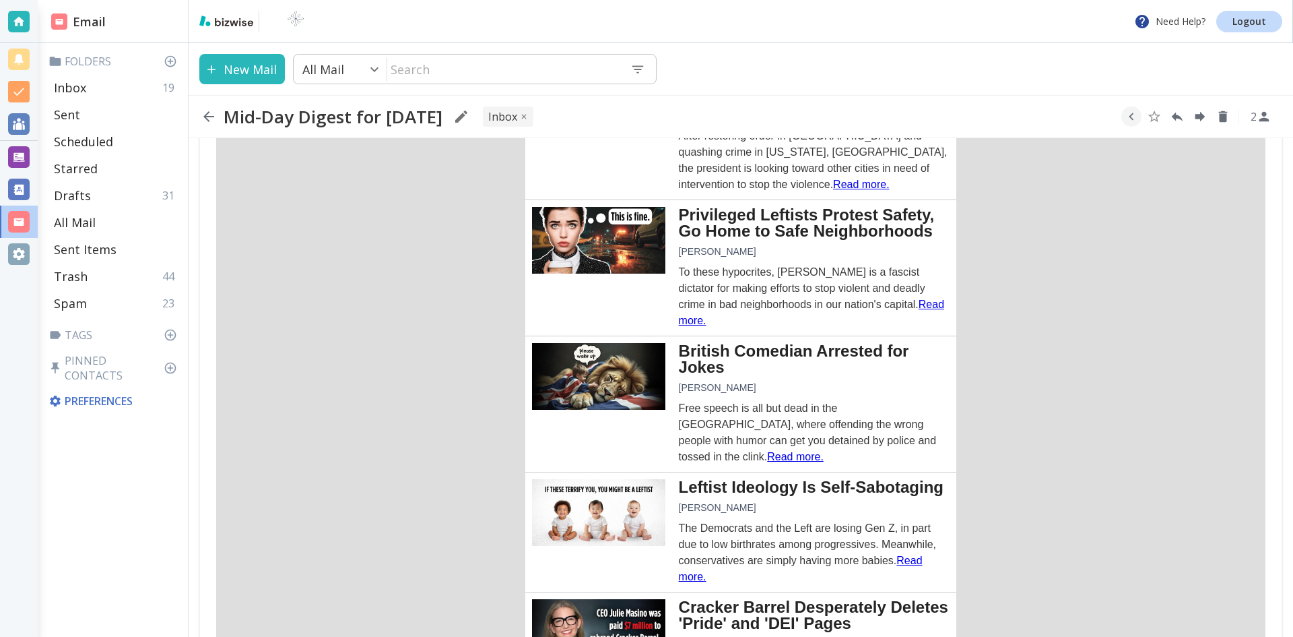
click at [599, 208] on img at bounding box center [598, 240] width 133 height 67
